Goal: Find specific page/section

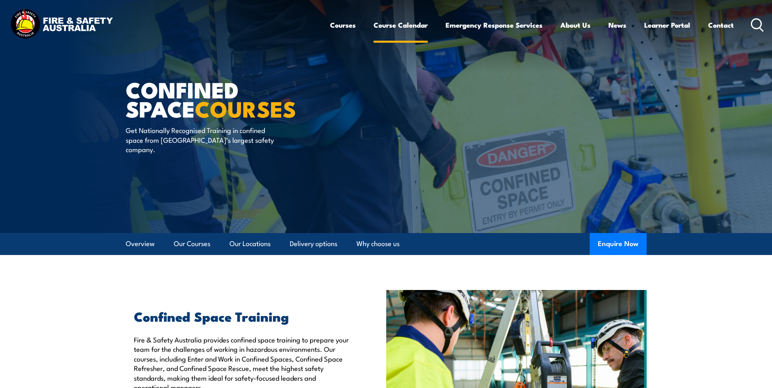
click at [393, 26] on link "Course Calendar" at bounding box center [401, 25] width 54 height 22
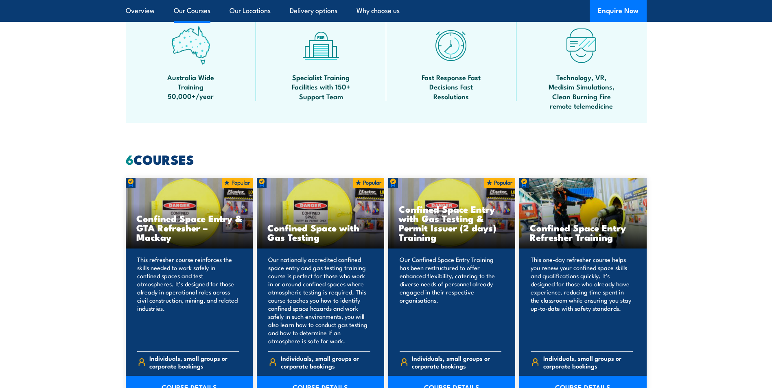
scroll to position [610, 0]
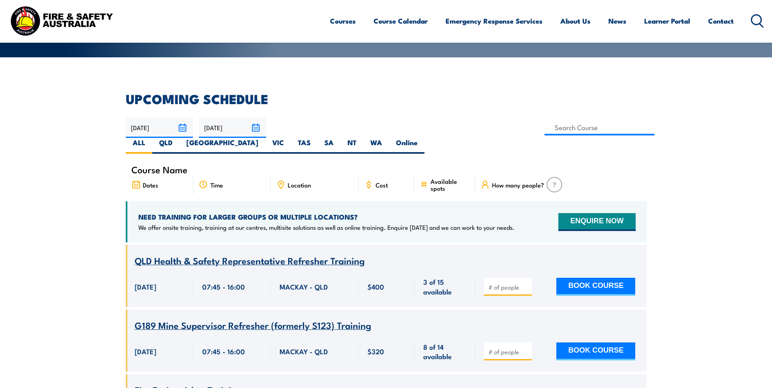
scroll to position [163, 0]
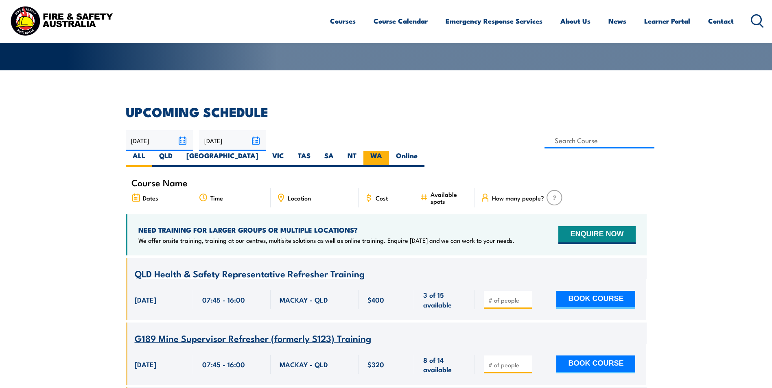
click at [389, 151] on label "WA" at bounding box center [376, 159] width 26 height 16
click at [387, 151] on input "WA" at bounding box center [384, 153] width 5 height 5
radio input "true"
